Goal: Task Accomplishment & Management: Manage account settings

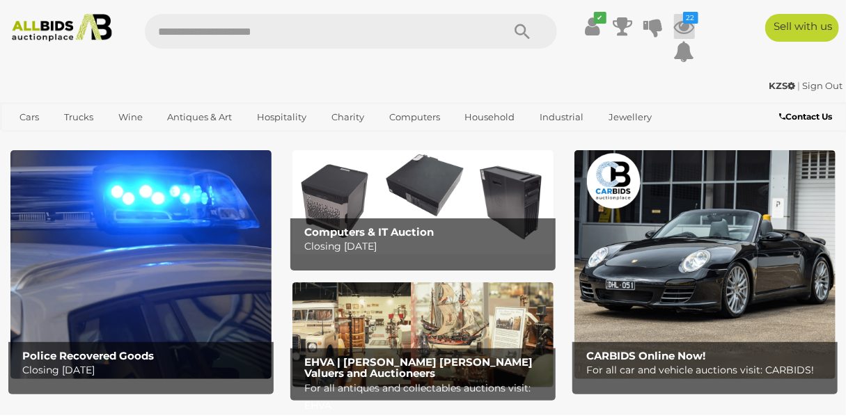
click at [686, 25] on icon at bounding box center [684, 26] width 21 height 25
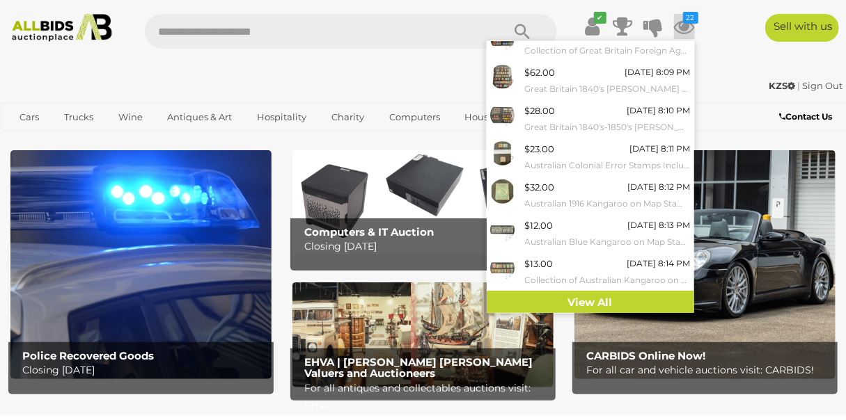
scroll to position [169, 0]
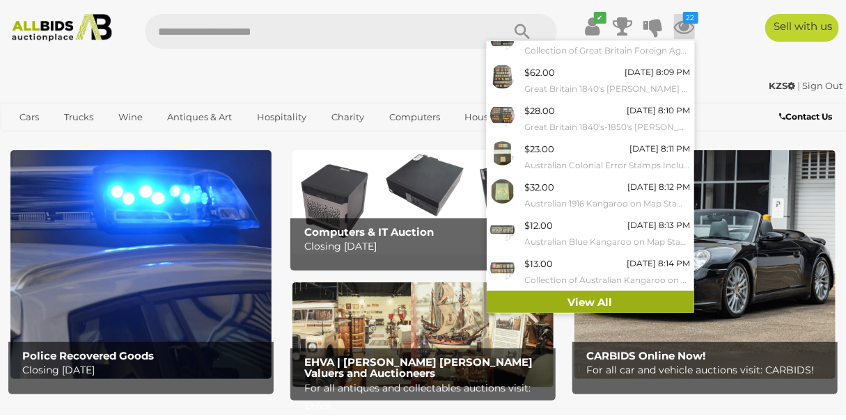
click at [571, 308] on link "View All" at bounding box center [590, 303] width 207 height 24
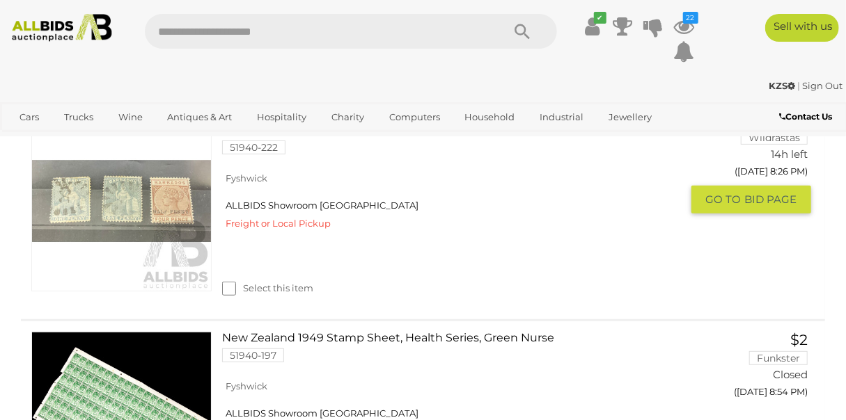
scroll to position [4857, 0]
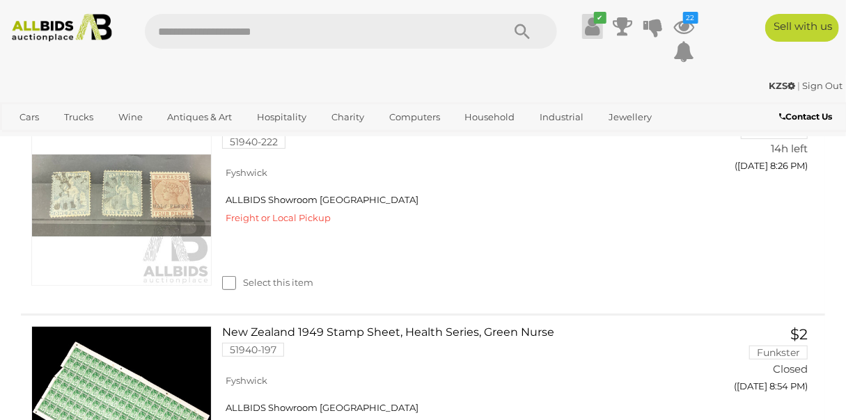
click at [589, 30] on icon at bounding box center [592, 26] width 15 height 25
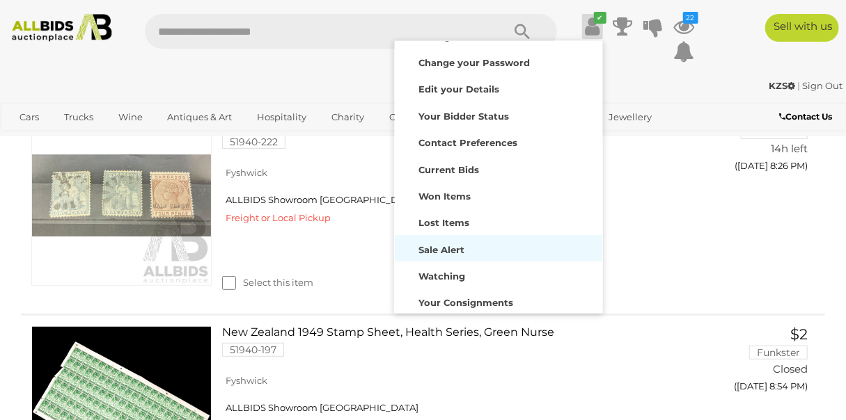
scroll to position [109, 0]
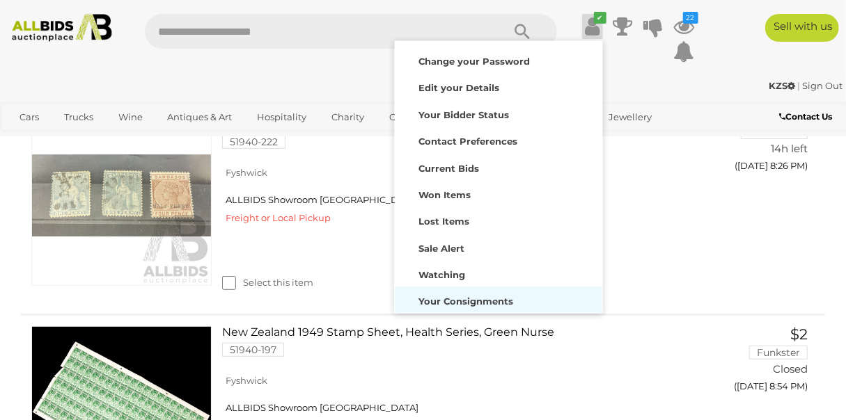
click at [473, 297] on strong "Your Consignments" at bounding box center [466, 301] width 95 height 11
